Goal: Transaction & Acquisition: Download file/media

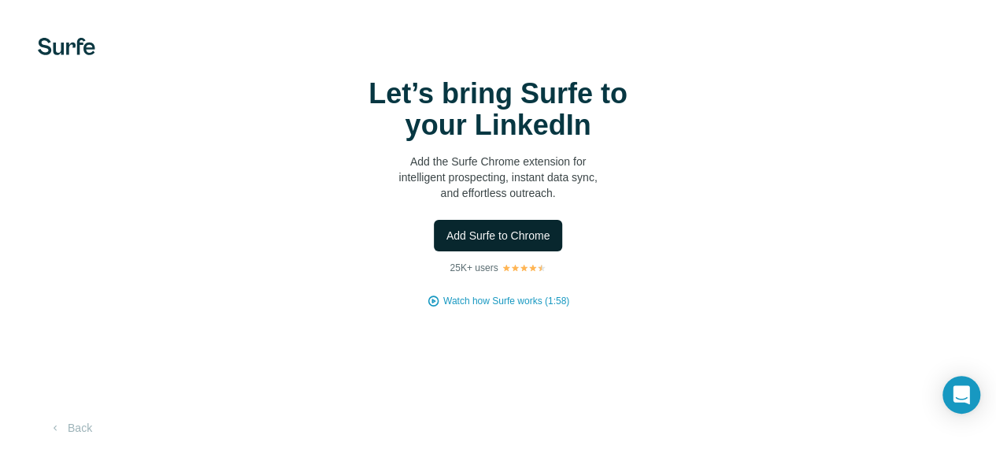
click at [446, 243] on span "Add Surfe to Chrome" at bounding box center [498, 236] width 104 height 16
click at [434, 251] on button "Add Surfe to Chrome" at bounding box center [498, 235] width 129 height 31
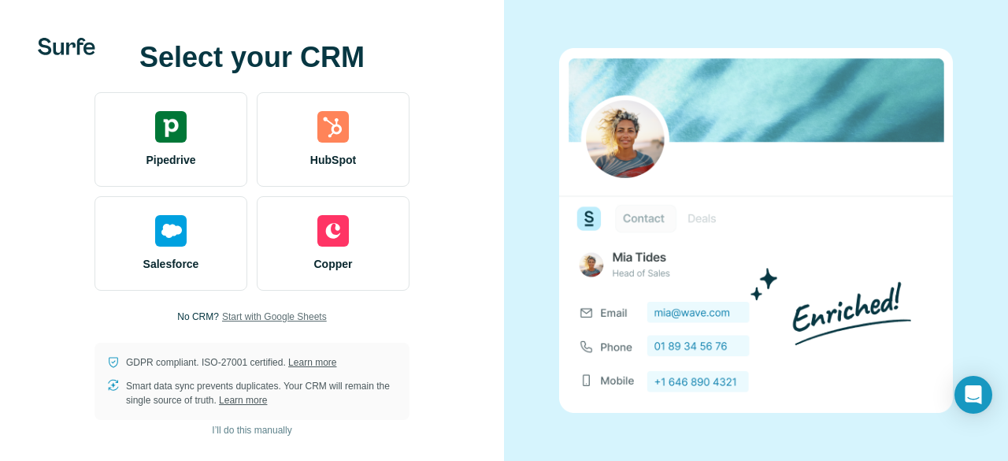
click at [296, 319] on span "Start with Google Sheets" at bounding box center [274, 316] width 105 height 14
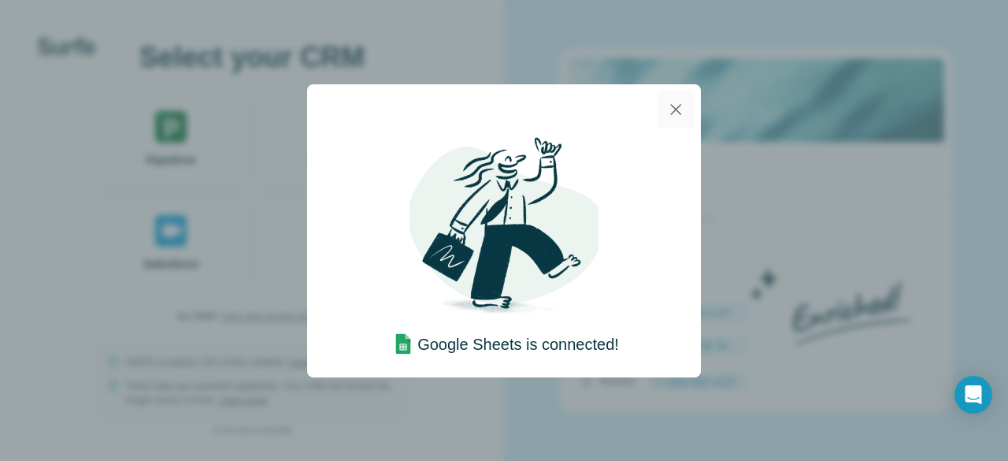
click at [676, 105] on icon "button" at bounding box center [675, 109] width 19 height 19
